Goal: Navigation & Orientation: Find specific page/section

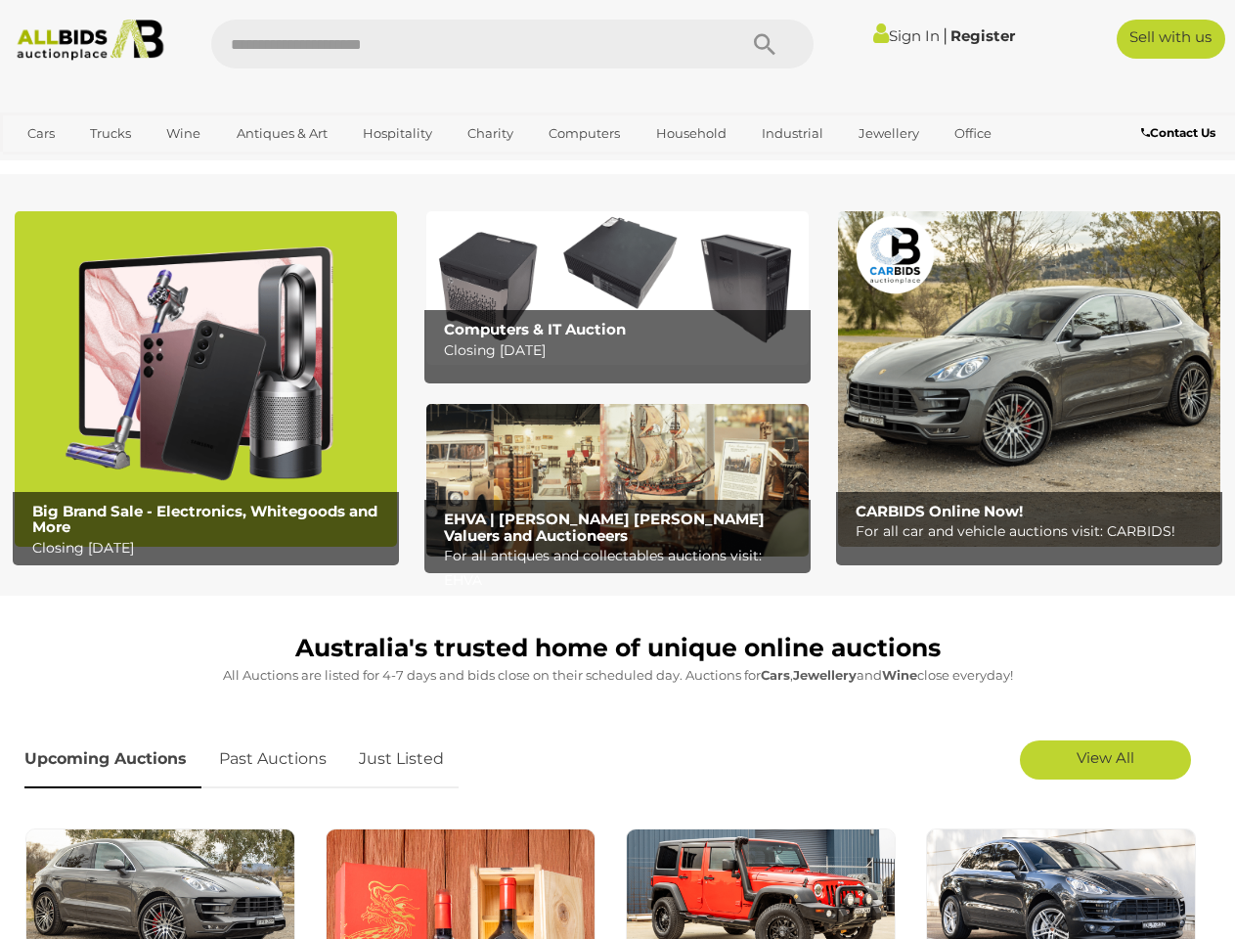
click at [765, 44] on icon "Search" at bounding box center [765, 44] width 22 height 29
click at [41, 133] on link "Cars" at bounding box center [41, 133] width 53 height 32
click at [110, 133] on link "Trucks" at bounding box center [110, 133] width 66 height 32
click at [183, 133] on link "Wine" at bounding box center [183, 133] width 60 height 32
click at [281, 133] on link "Antiques & Art" at bounding box center [282, 133] width 116 height 32
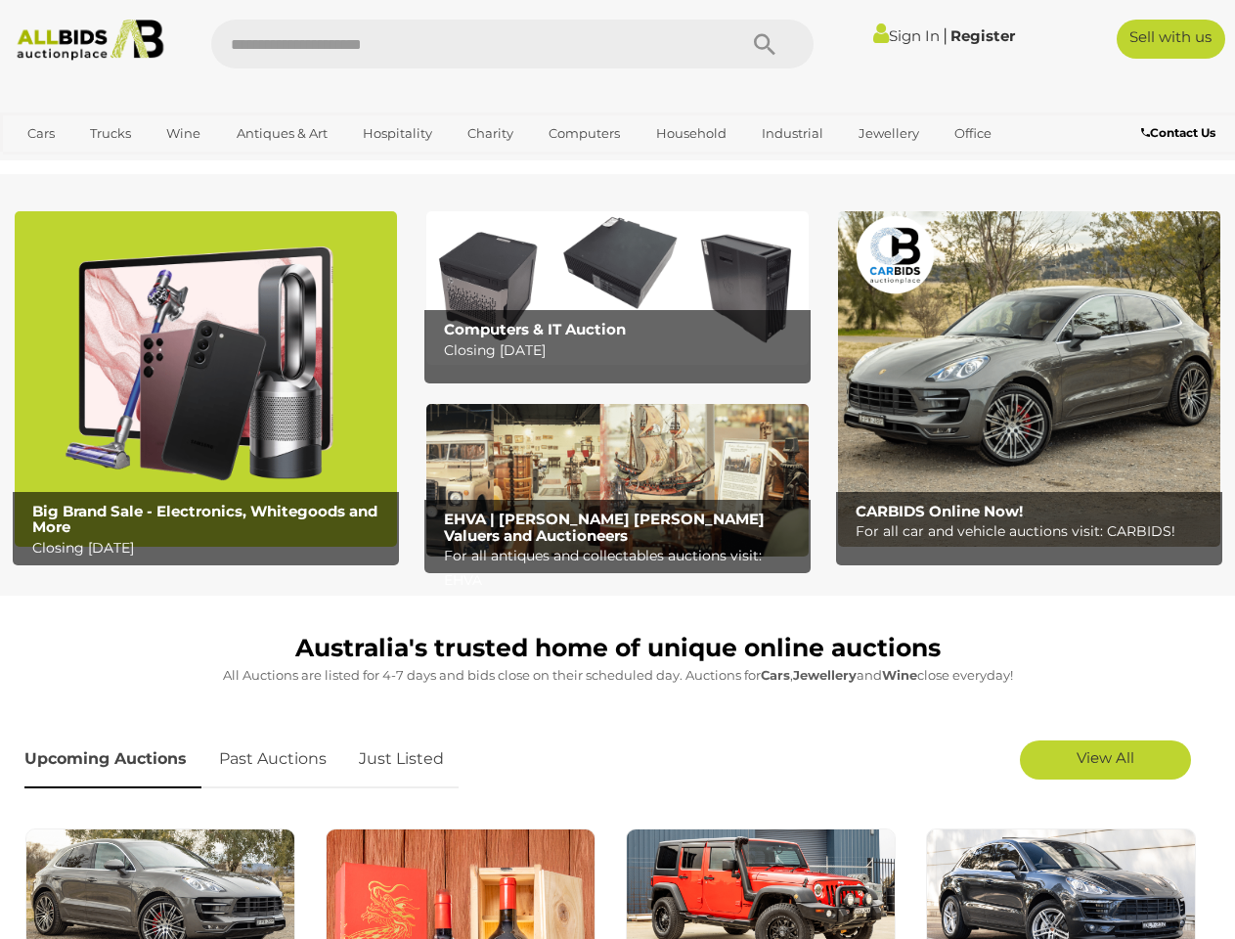
click at [396, 133] on link "Hospitality" at bounding box center [397, 133] width 95 height 32
click at [489, 133] on link "Charity" at bounding box center [490, 133] width 71 height 32
click at [582, 133] on link "Computers" at bounding box center [584, 133] width 97 height 32
click at [688, 133] on link "Household" at bounding box center [691, 133] width 96 height 32
click at [789, 133] on link "Industrial" at bounding box center [792, 133] width 87 height 32
